Goal: Information Seeking & Learning: Understand process/instructions

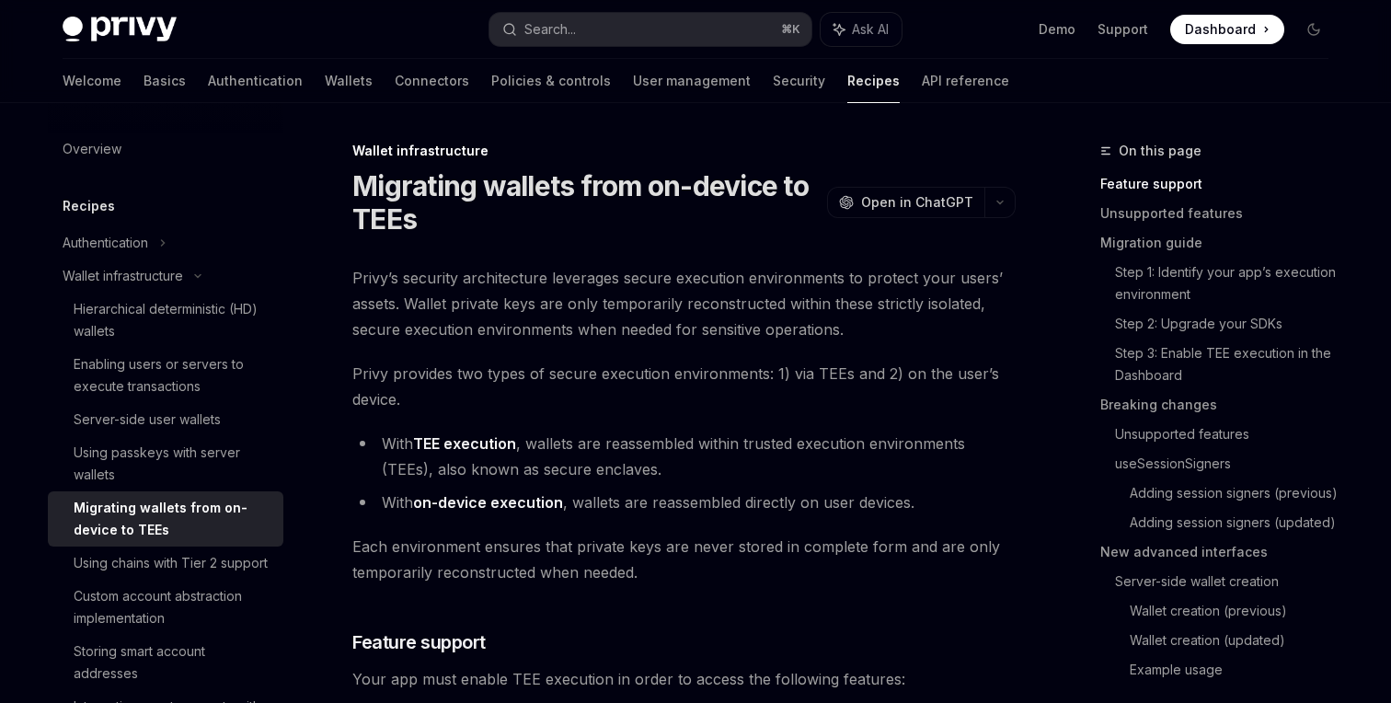
scroll to position [46, 0]
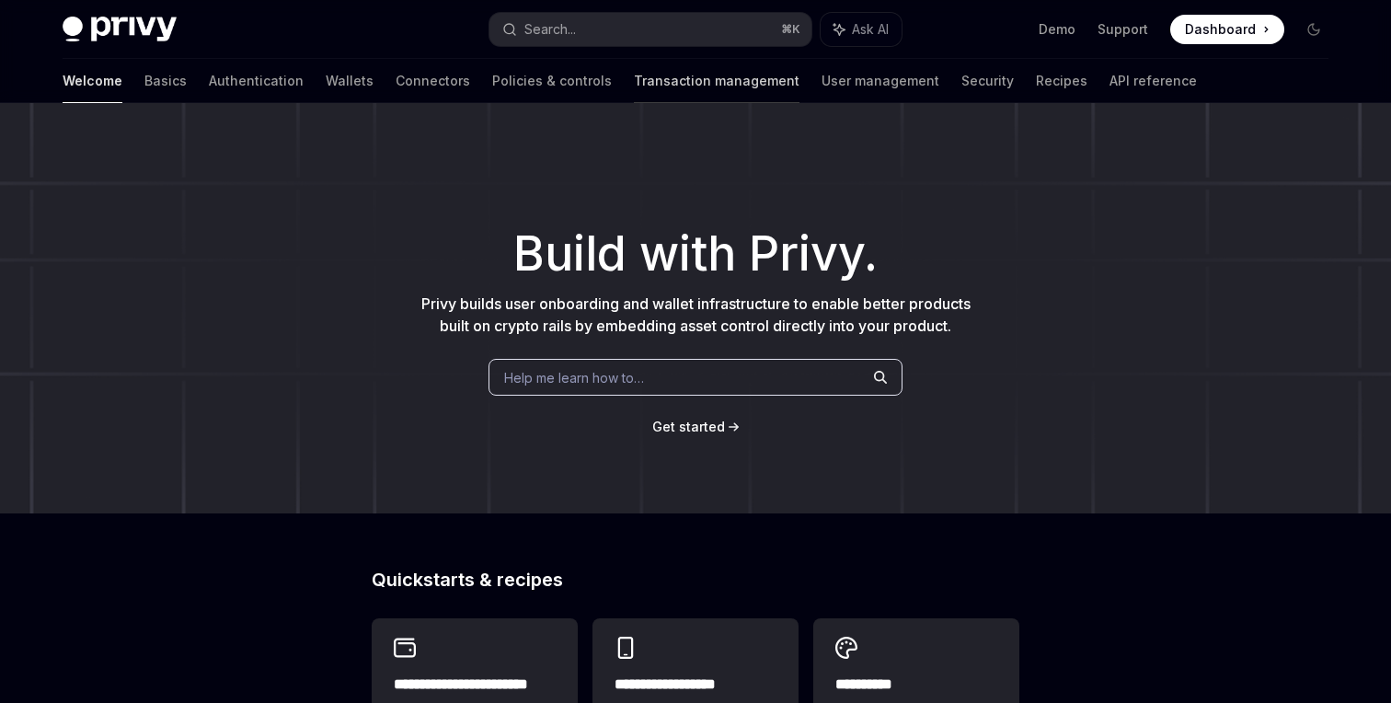
click at [634, 73] on link "Transaction management" at bounding box center [717, 81] width 166 height 44
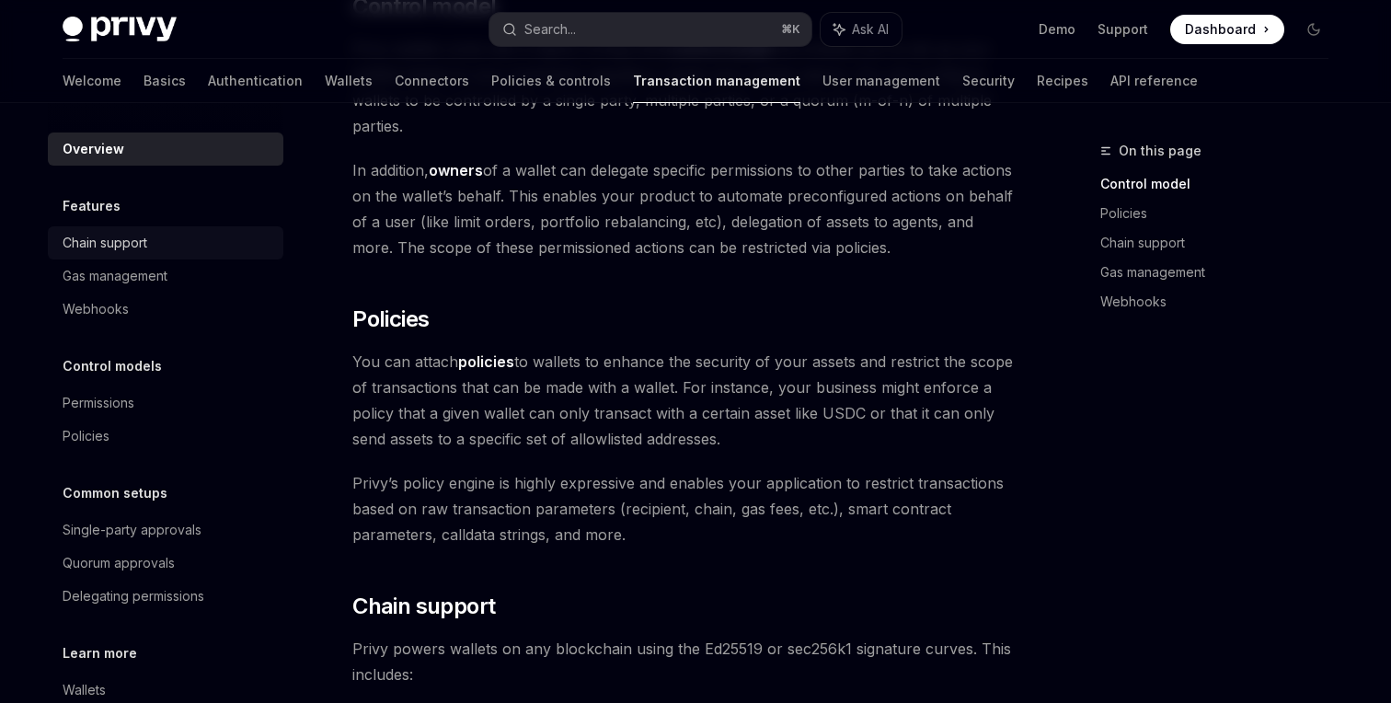
click at [176, 252] on div "Chain support" at bounding box center [168, 243] width 210 height 22
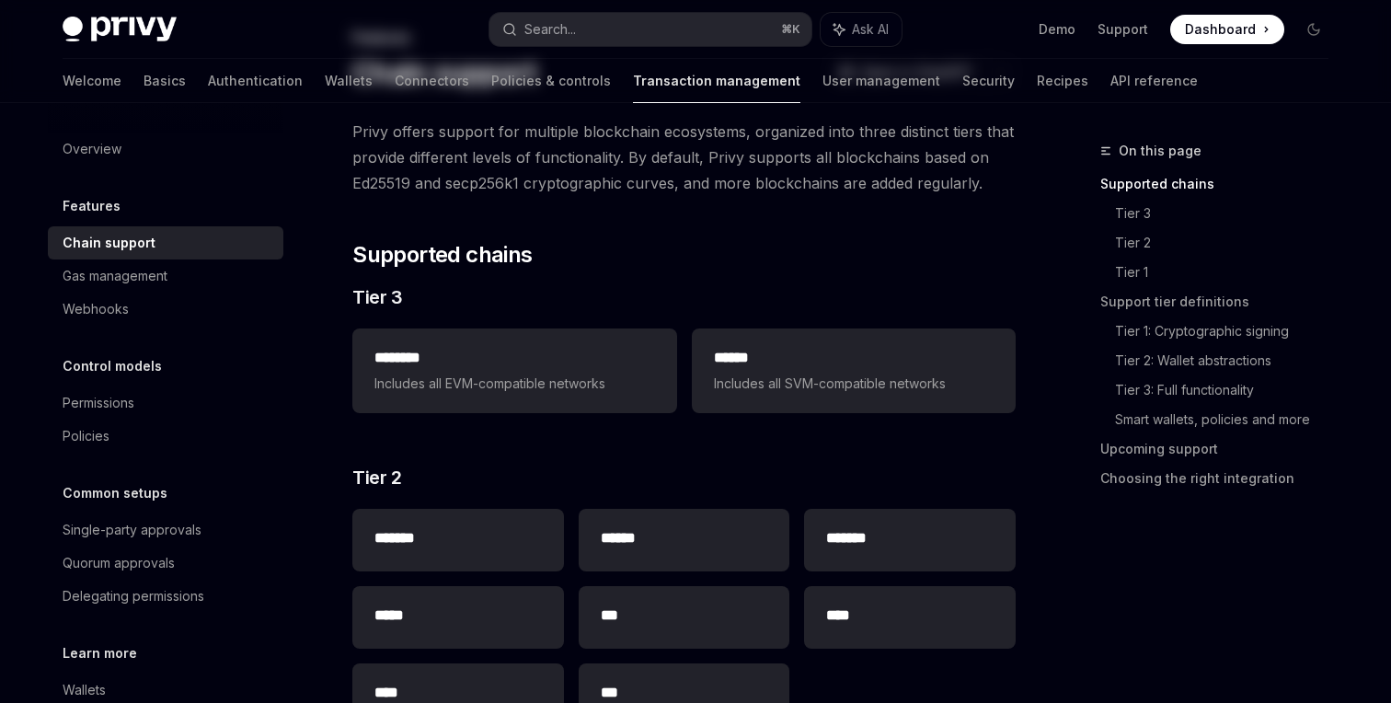
scroll to position [165, 0]
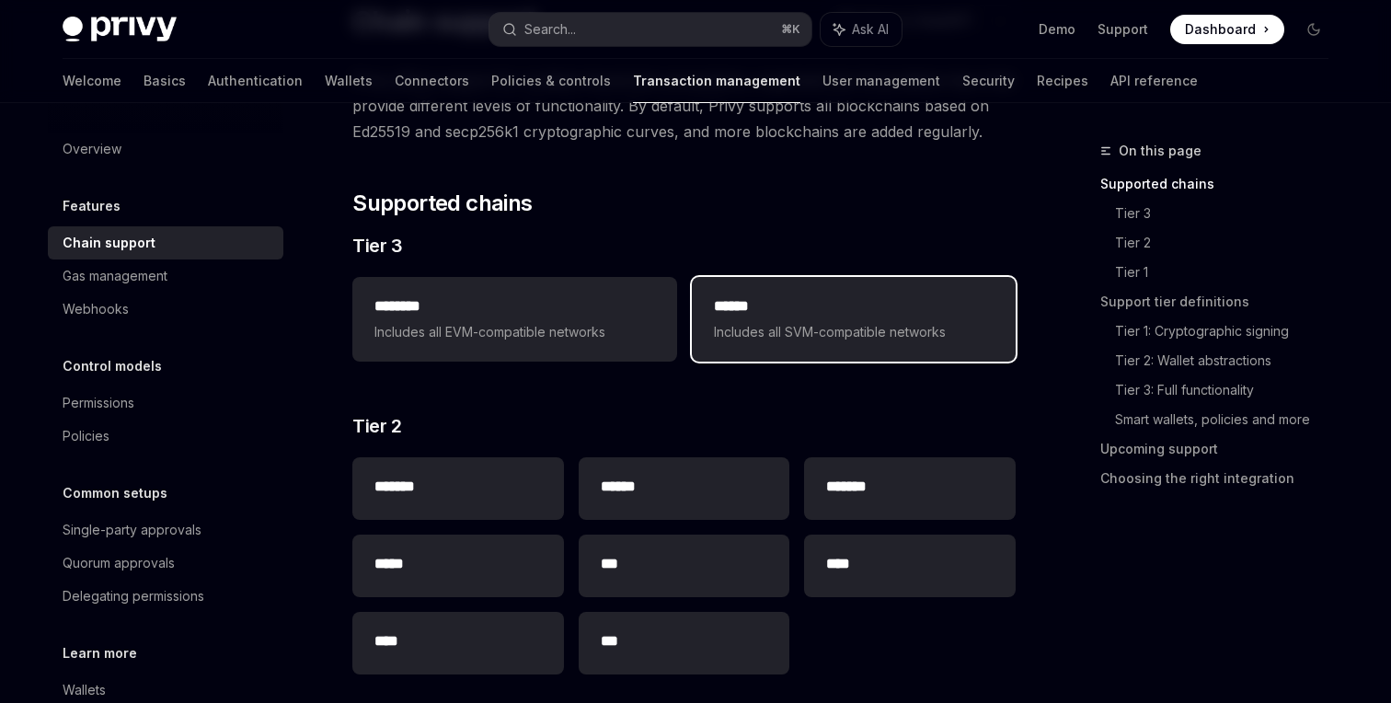
click at [794, 314] on h2 "******" at bounding box center [854, 306] width 280 height 22
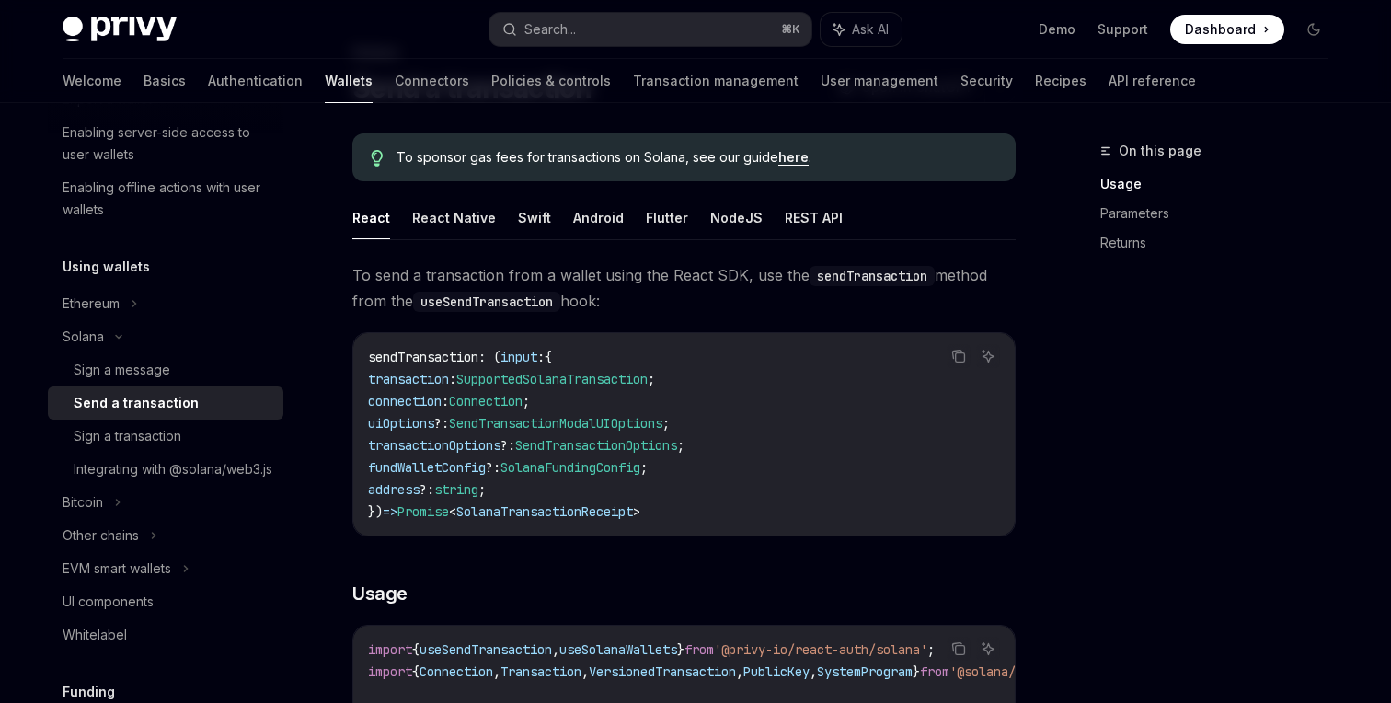
scroll to position [101, 0]
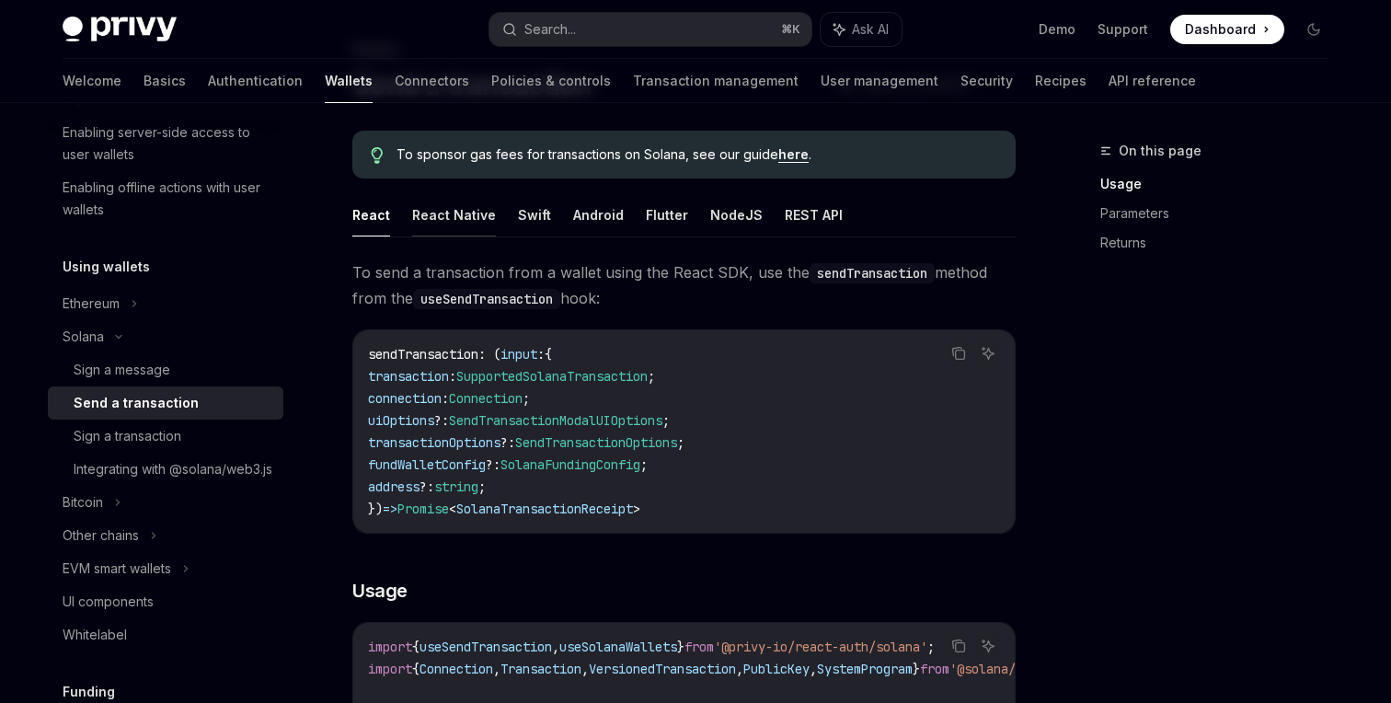
click at [437, 215] on button "React Native" at bounding box center [454, 214] width 84 height 43
type textarea "*"
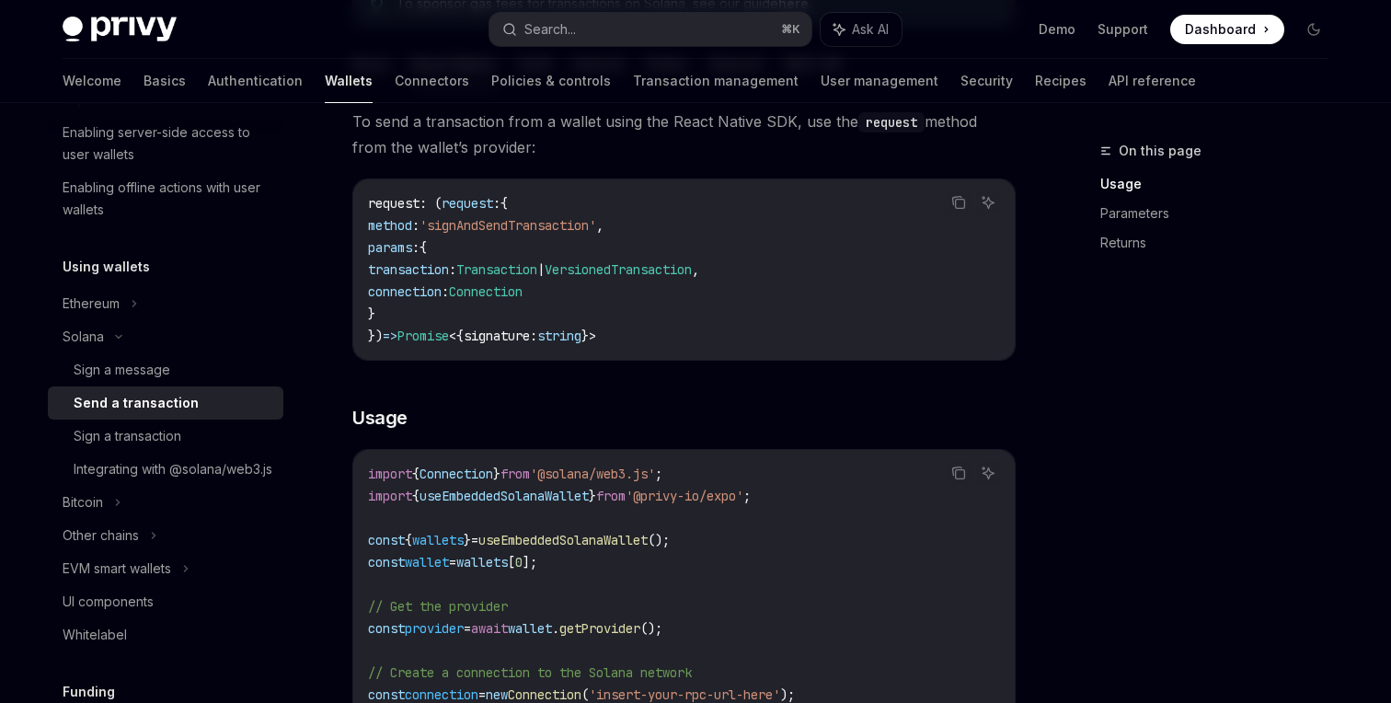
scroll to position [258, 0]
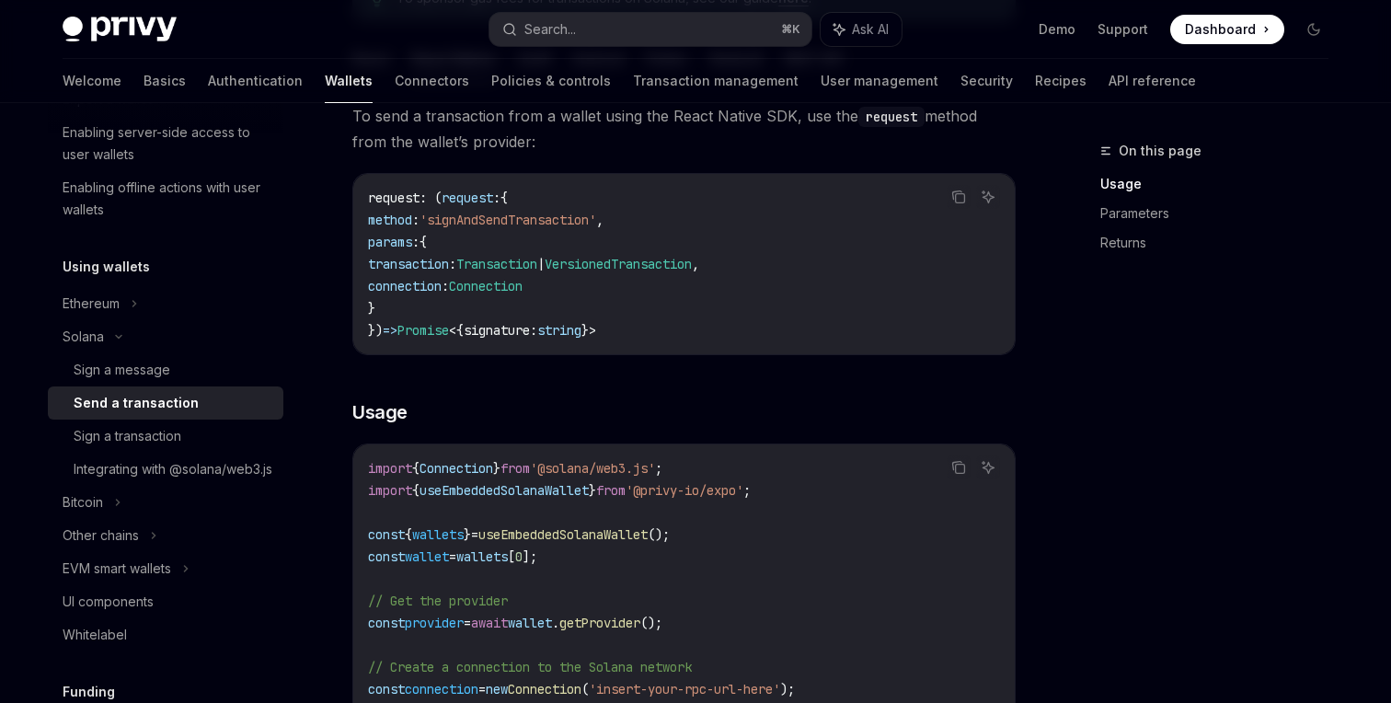
click at [569, 219] on span "'signAndSendTransaction'" at bounding box center [508, 220] width 177 height 17
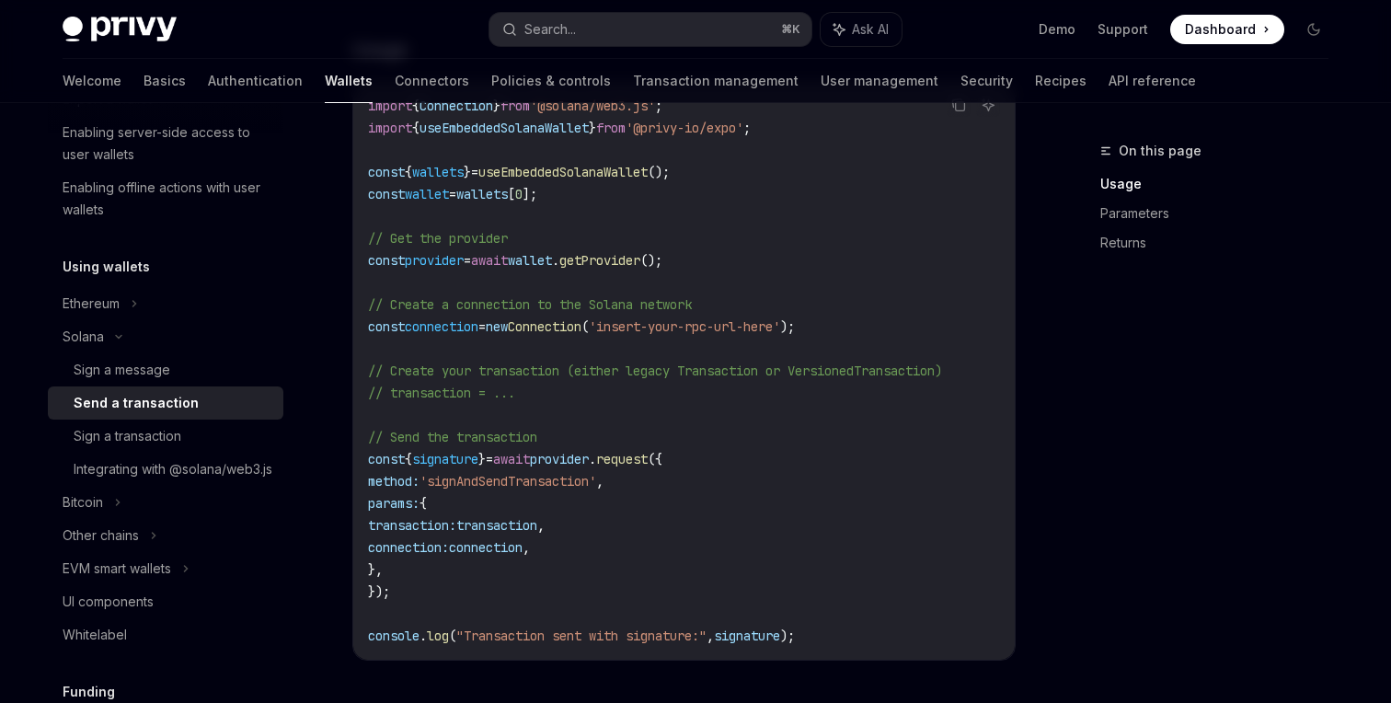
scroll to position [636, 0]
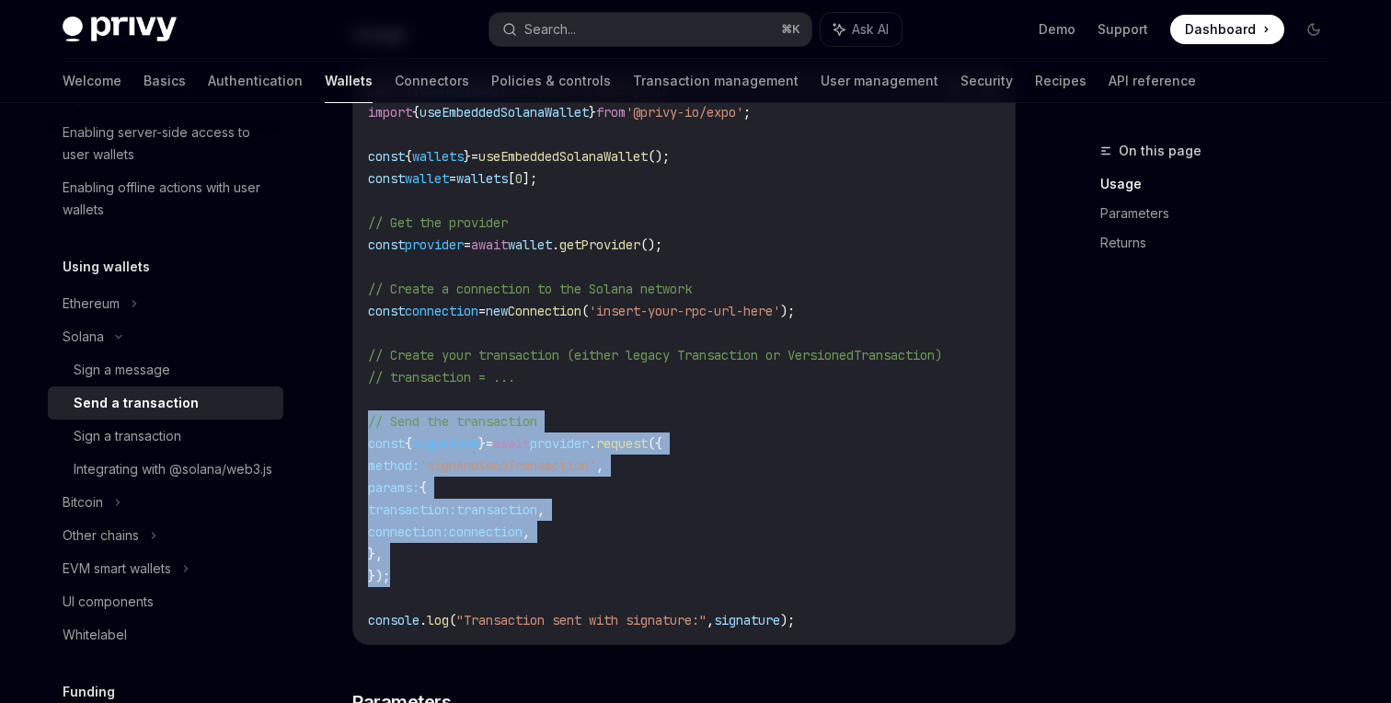
drag, startPoint x: 461, startPoint y: 569, endPoint x: 353, endPoint y: 428, distance: 177.3
click at [353, 428] on div "import { Connection } from '@solana/web3.js' ; import { useEmbeddedSolanaWallet…" at bounding box center [684, 355] width 662 height 578
copy code "// Send the transaction const { signature } = await provider . request ({ metho…"
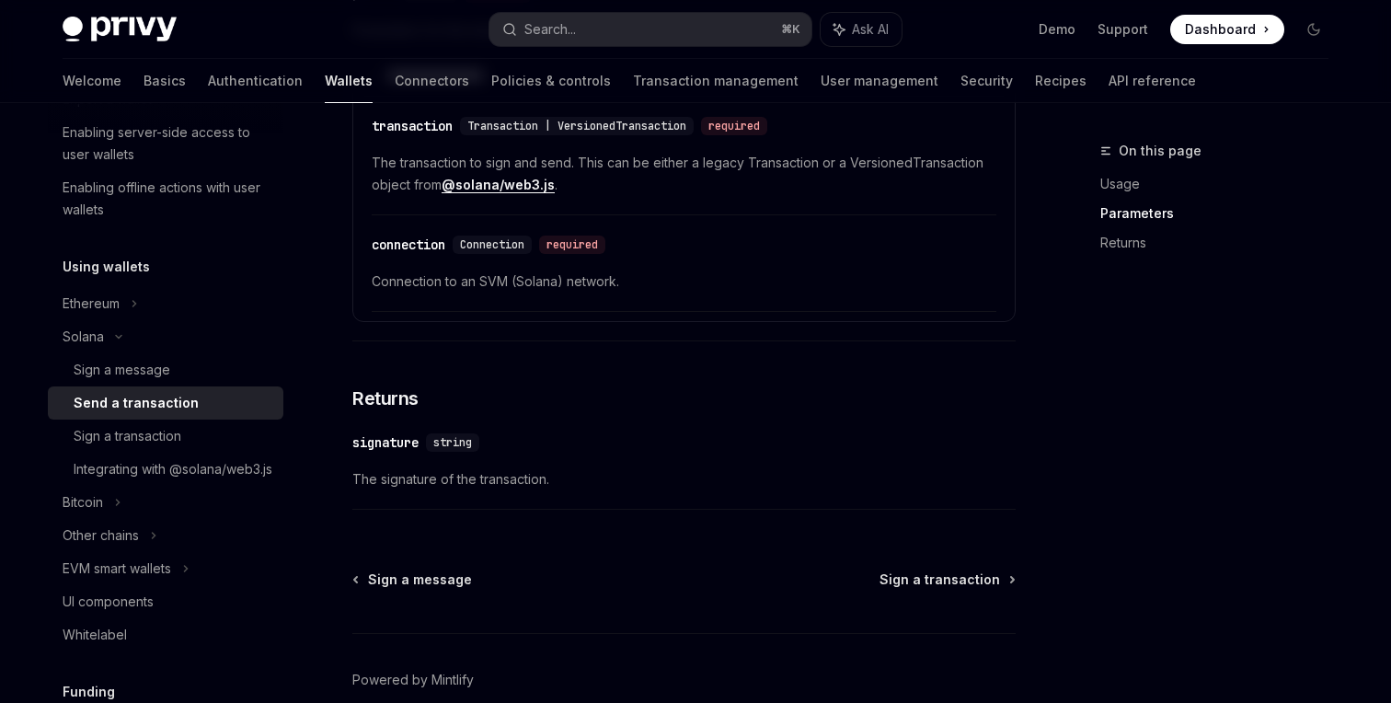
scroll to position [1530, 0]
